Goal: Information Seeking & Learning: Learn about a topic

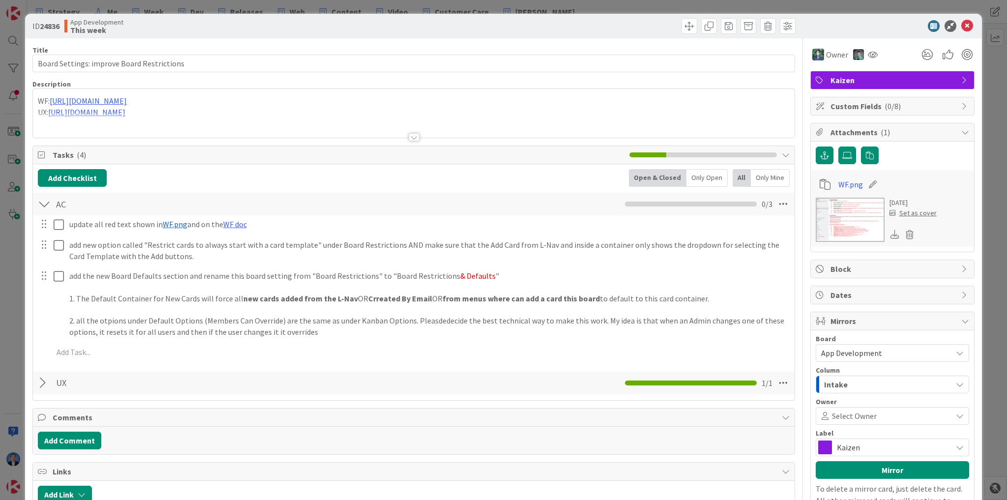
type input "Board Settings: improve Board Restrictions"
click at [196, 113] on div at bounding box center [414, 125] width 762 height 25
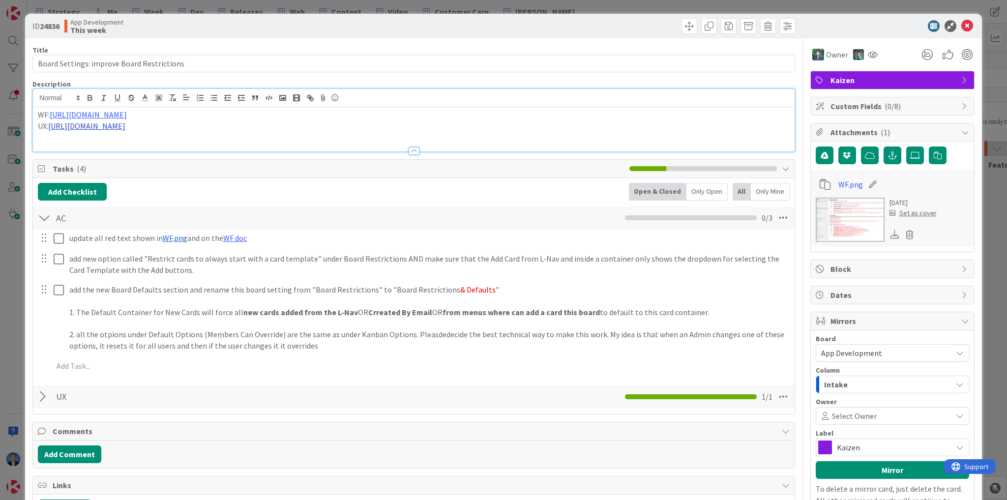
click at [125, 126] on link "https://www.figma.com/design/M9DokoaoBAHzxahkzJn5hc/KZ-APP-V6?node-id=6644-1566…" at bounding box center [86, 126] width 77 height 10
click at [251, 143] on link "https://www.figma.com/design/M9DokoaoBAHzxahkzJn5hc/KZ-APP-V6?node-id=6644-1566…" at bounding box center [216, 145] width 67 height 13
click at [961, 23] on icon at bounding box center [967, 26] width 12 height 12
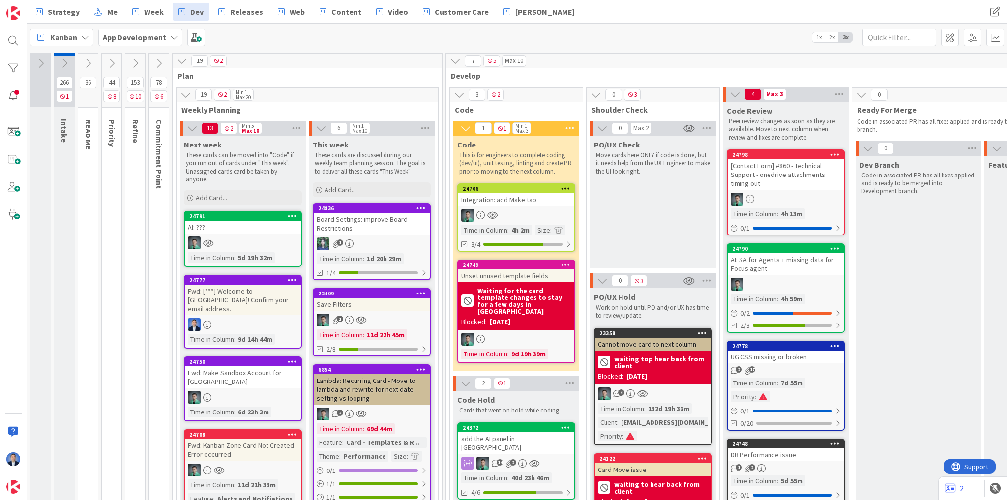
click at [297, 44] on div "Kanban App Development 1x 2x 3x" at bounding box center [517, 37] width 980 height 27
click at [978, 41] on span at bounding box center [973, 38] width 18 height 18
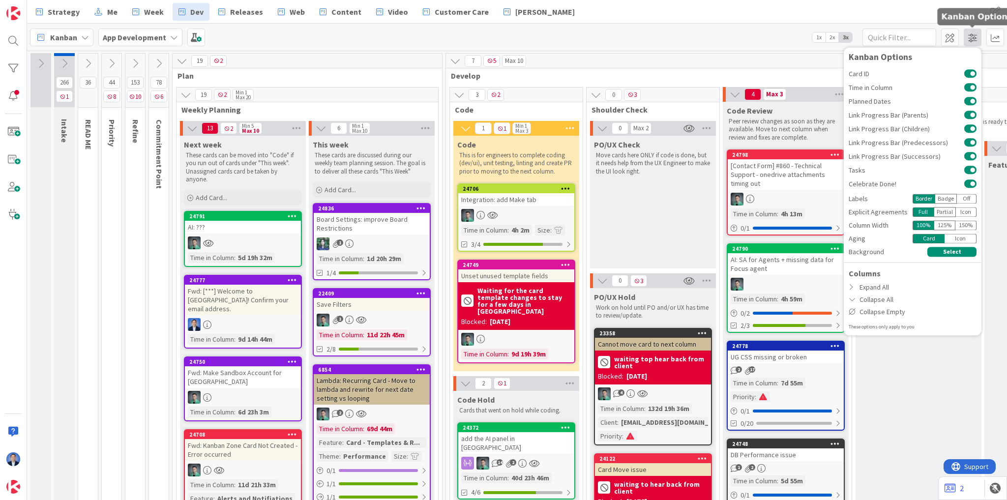
click at [978, 41] on span at bounding box center [973, 38] width 18 height 18
